Goal: Connect with others: Connect with others

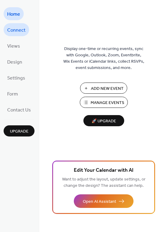
click at [18, 29] on span "Connect" at bounding box center [16, 30] width 18 height 9
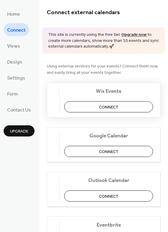
scroll to position [66, 0]
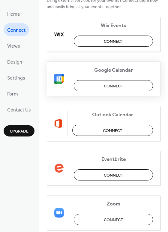
click at [117, 87] on span "Connect" at bounding box center [114, 86] width 20 height 6
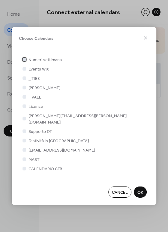
click at [24, 61] on div at bounding box center [25, 59] width 4 height 4
click at [143, 188] on button "OK" at bounding box center [140, 191] width 13 height 11
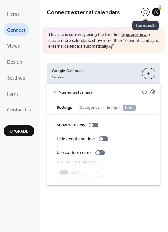
click at [146, 12] on button at bounding box center [146, 12] width 8 height 8
click at [145, 92] on icon at bounding box center [145, 91] width 5 height 5
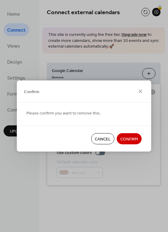
click at [130, 142] on span "Confirm" at bounding box center [130, 139] width 18 height 6
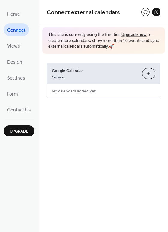
click at [150, 72] on button "Choose Calendars" at bounding box center [149, 73] width 13 height 11
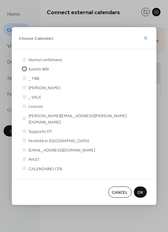
click at [24, 70] on div at bounding box center [25, 69] width 4 height 4
click at [142, 190] on span "OK" at bounding box center [141, 192] width 6 height 6
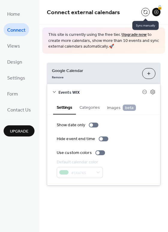
click at [145, 14] on button at bounding box center [146, 12] width 8 height 8
